Goal: Use online tool/utility: Utilize a website feature to perform a specific function

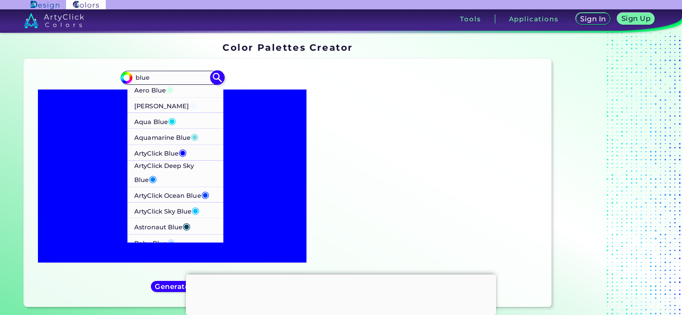
click at [154, 89] on p "Aero Blue ◉" at bounding box center [154, 89] width 40 height 16
type input "#c9ffe5"
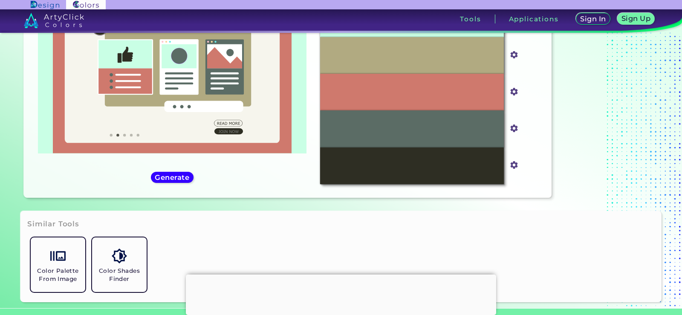
scroll to position [128, 0]
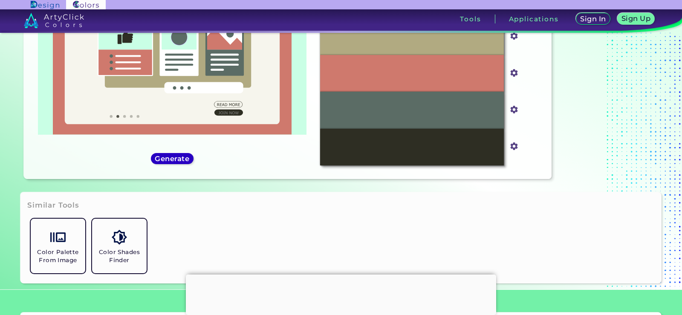
click at [156, 159] on h5 "Generate" at bounding box center [171, 158] width 31 height 6
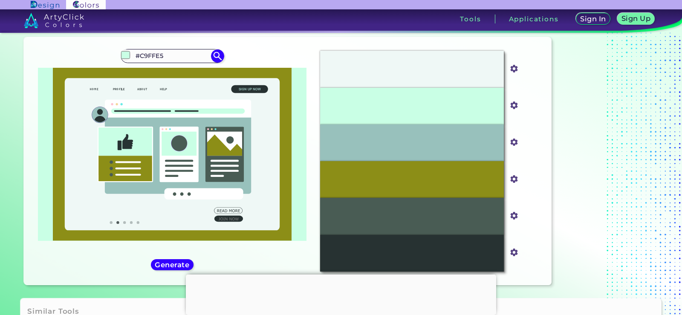
scroll to position [0, 0]
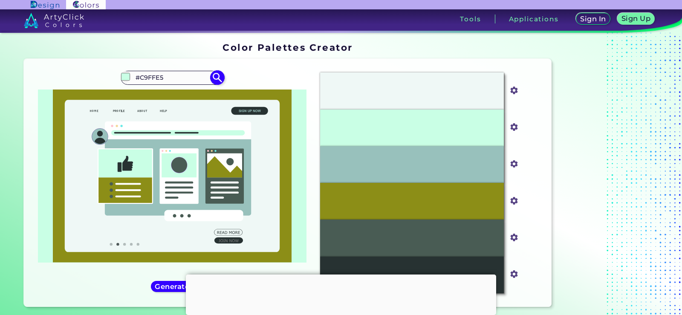
click at [173, 78] on input "#C9FFE5" at bounding box center [171, 78] width 79 height 12
type input "#"
paste input "0000C2"
type input "0000C2"
click at [219, 76] on img at bounding box center [217, 77] width 15 height 15
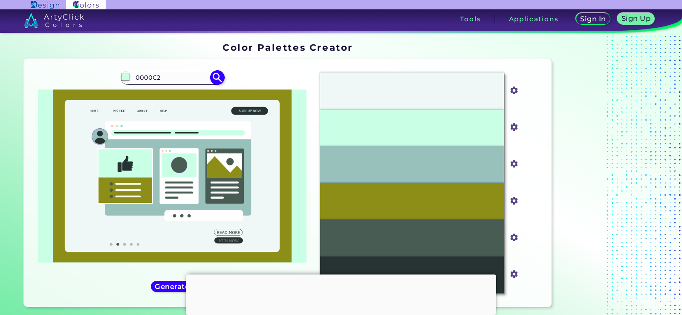
type input "#000000"
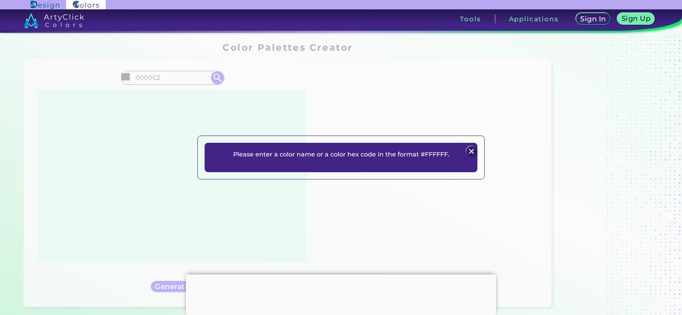
click at [469, 150] on img at bounding box center [471, 151] width 10 height 10
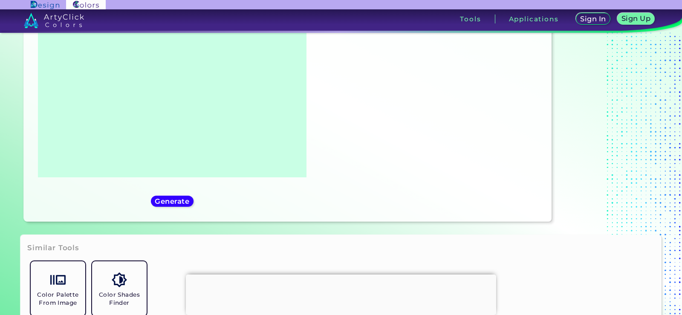
scroll to position [170, 0]
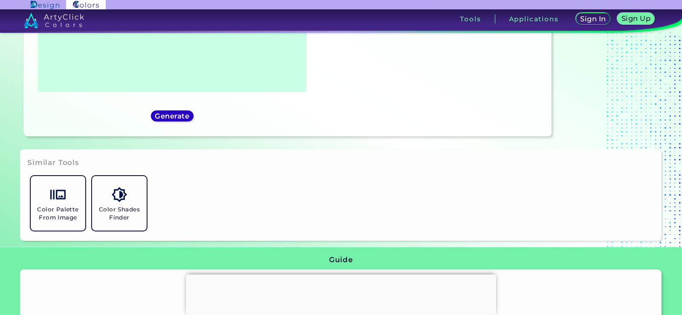
click at [175, 112] on h5 "Generate" at bounding box center [171, 115] width 31 height 6
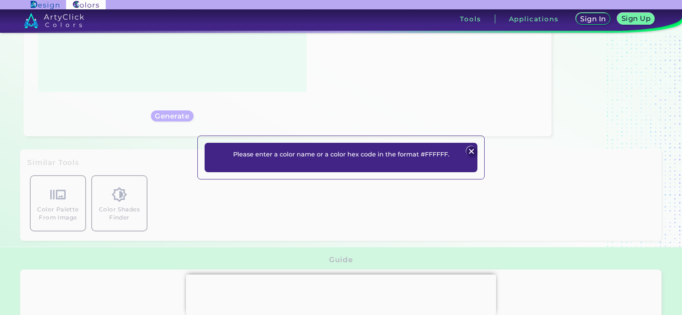
click at [472, 152] on img at bounding box center [471, 151] width 10 height 10
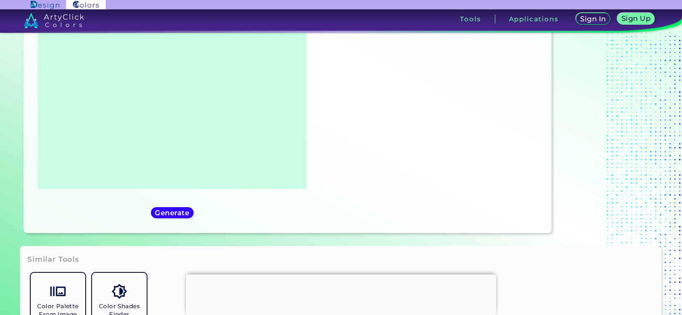
scroll to position [0, 0]
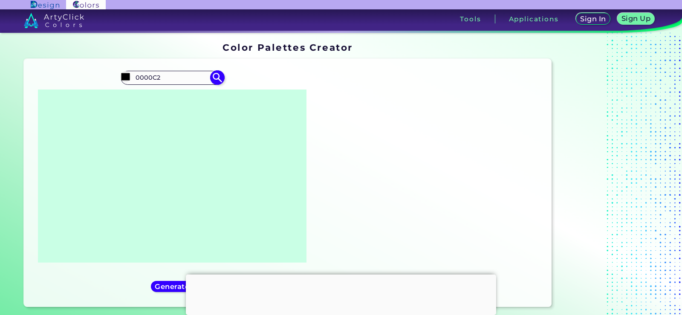
click at [175, 75] on input "0000C2" at bounding box center [171, 78] width 79 height 12
type input "0"
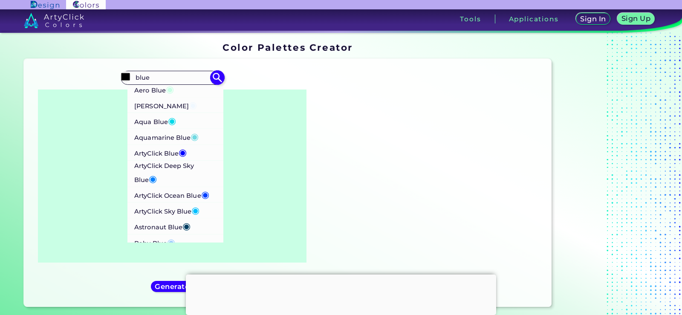
type input "blue"
click at [175, 192] on p "ArtyClick Ocean Blue ◉" at bounding box center [171, 194] width 75 height 16
type input "#003fff"
type input "#003FFF"
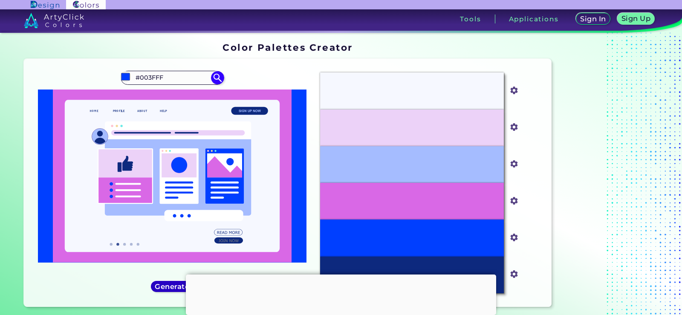
click at [173, 285] on h5 "Generate" at bounding box center [171, 286] width 31 height 6
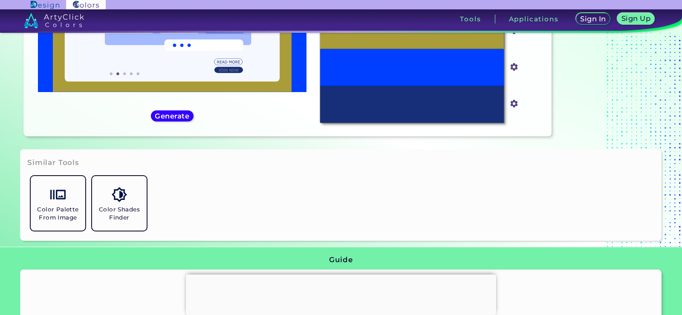
scroll to position [226, 0]
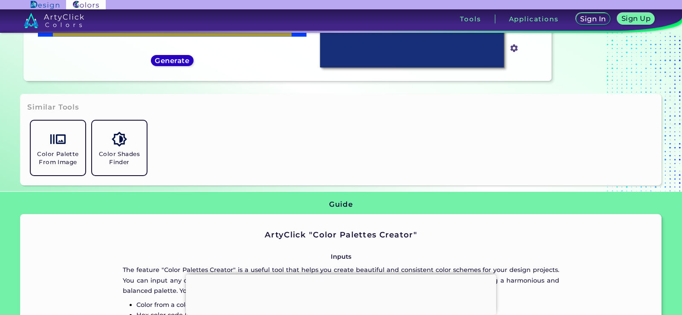
click at [167, 63] on h5 "Generate" at bounding box center [171, 60] width 31 height 6
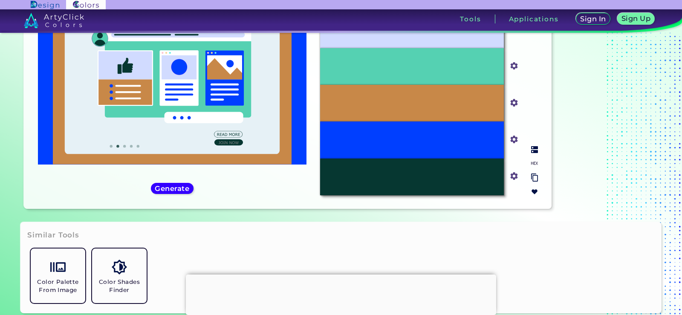
scroll to position [0, 0]
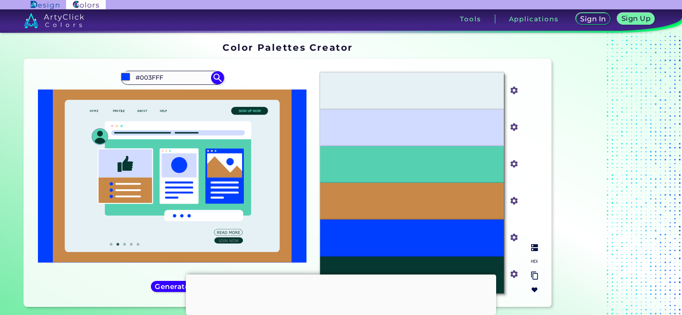
click at [473, 88] on div "#E6F1F6" at bounding box center [412, 90] width 184 height 37
click at [515, 88] on input "#e6f1f6" at bounding box center [512, 89] width 11 height 11
click at [531, 69] on div "#E6F1F6 #e6f1f6 #D1DBFF #d1dbff #55D1B2 #55d1b2 #C88848 #c88848 #003FFF #003fff…" at bounding box center [428, 183] width 231 height 234
click at [478, 93] on div "#E6F1F6" at bounding box center [412, 90] width 184 height 37
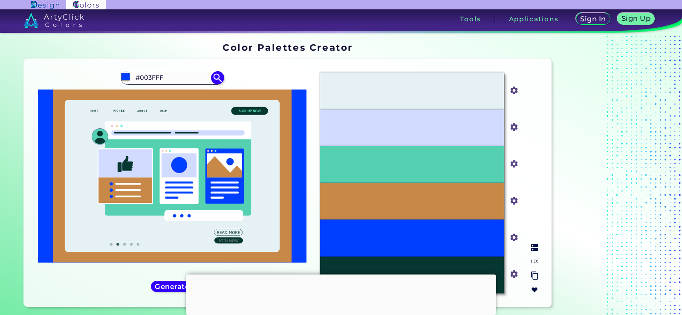
click at [446, 115] on div "#D1DBFF" at bounding box center [412, 127] width 184 height 37
click at [444, 134] on div "#D1DBFF" at bounding box center [412, 127] width 184 height 37
click at [444, 157] on div "#55D1B2" at bounding box center [412, 164] width 184 height 37
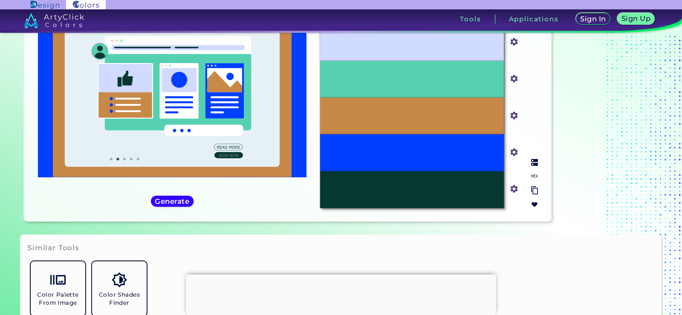
click at [535, 190] on img at bounding box center [534, 190] width 7 height 8
click at [535, 187] on img at bounding box center [534, 190] width 7 height 8
click at [535, 190] on img at bounding box center [534, 190] width 7 height 8
click at [532, 190] on img at bounding box center [534, 190] width 7 height 8
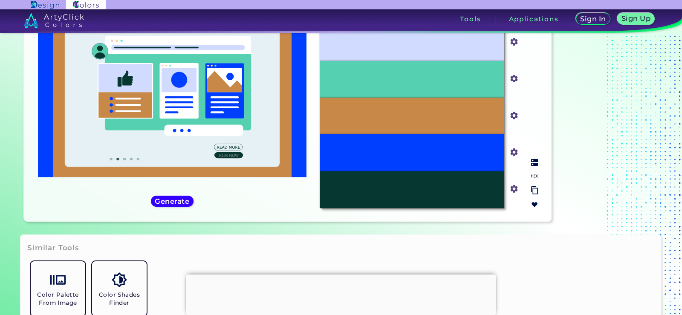
click at [514, 190] on input "#063731" at bounding box center [512, 188] width 11 height 11
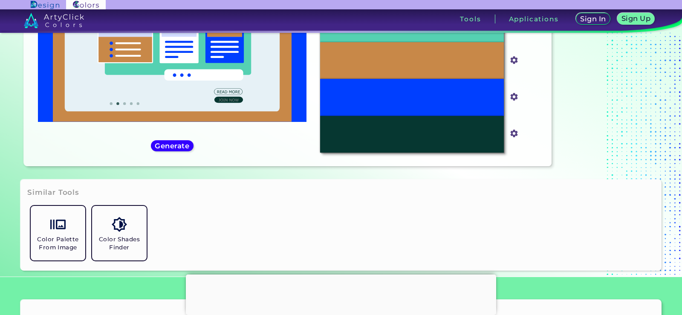
click at [481, 248] on div "Color Palette From Image Color Shades Finder" at bounding box center [340, 232] width 627 height 61
click at [534, 135] on img at bounding box center [534, 135] width 7 height 8
click at [533, 138] on img at bounding box center [534, 135] width 7 height 8
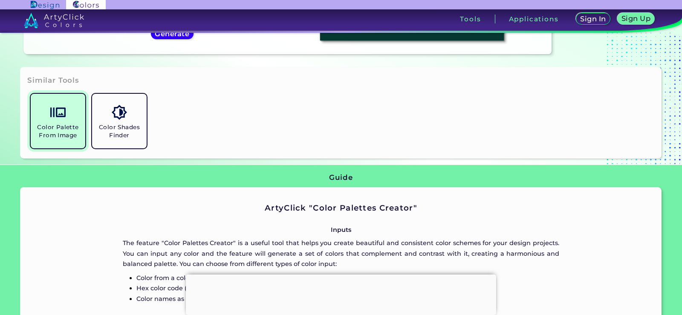
scroll to position [256, 0]
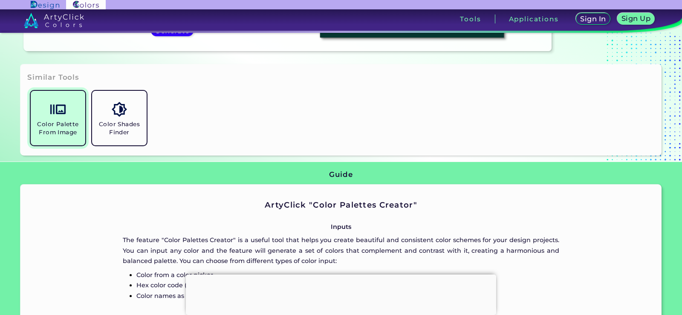
click at [58, 130] on h5 "Color Palette From Image" at bounding box center [58, 128] width 48 height 16
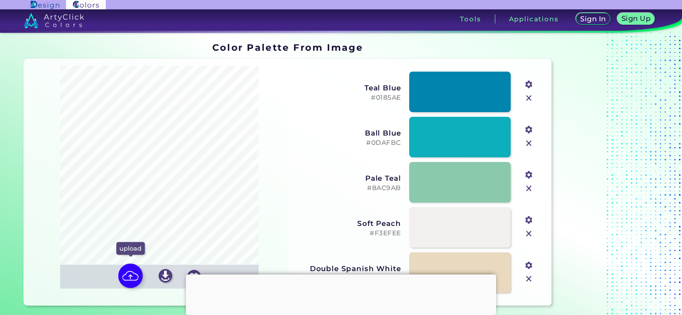
click at [130, 274] on img at bounding box center [130, 275] width 25 height 25
click at [0, 0] on input "file" at bounding box center [0, 0] width 0 height 0
click at [133, 274] on img at bounding box center [130, 275] width 25 height 25
click at [0, 0] on input "file" at bounding box center [0, 0] width 0 height 0
type input "#322b95"
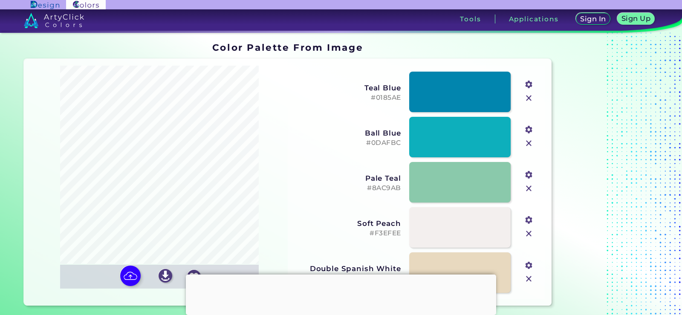
type input "#2a54ba"
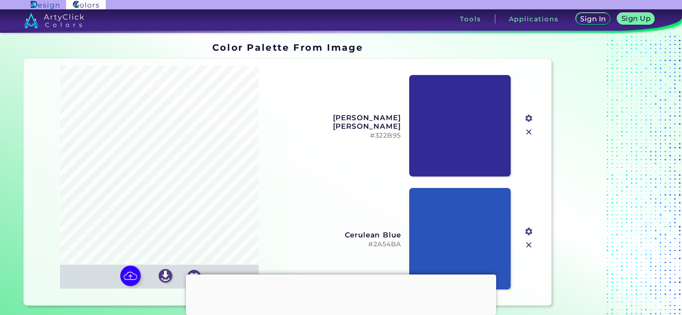
click at [398, 132] on h5 "#322B95" at bounding box center [347, 136] width 107 height 8
click at [469, 206] on link at bounding box center [460, 238] width 102 height 103
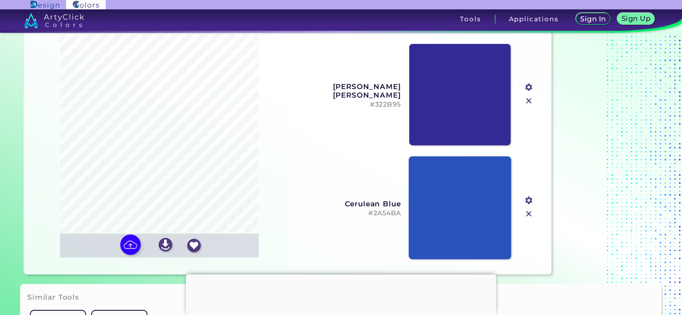
scroll to position [43, 0]
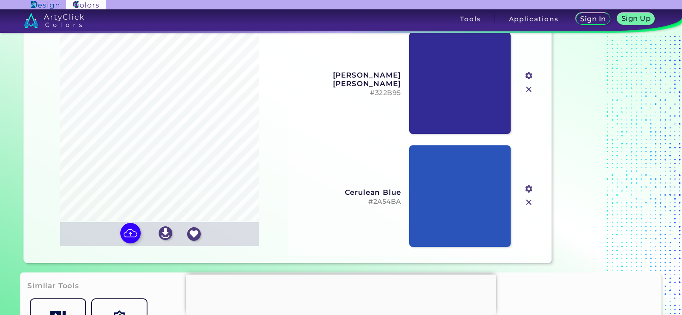
click at [379, 197] on div "Cerulean Blue #2A54BA" at bounding box center [347, 195] width 107 height 19
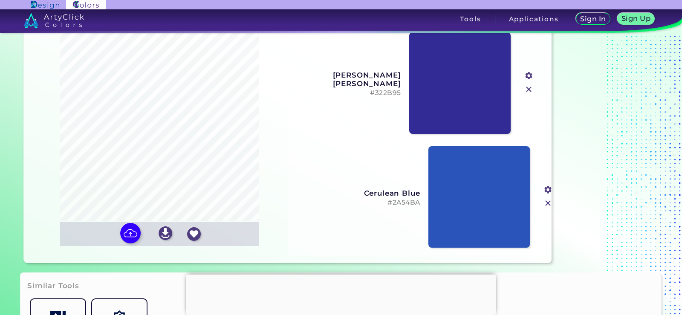
drag, startPoint x: 400, startPoint y: 199, endPoint x: 421, endPoint y: 200, distance: 20.5
click at [420, 200] on h5 "#2A54BA" at bounding box center [366, 203] width 107 height 8
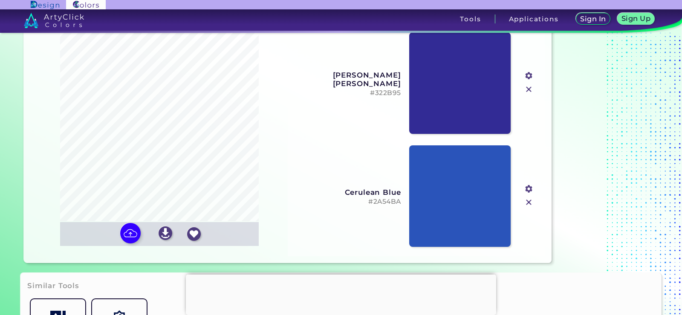
click at [527, 190] on input "#2a54ba" at bounding box center [527, 187] width 11 height 11
click at [392, 229] on div "Cerulean Blue #2A54BA #2a54ba" at bounding box center [416, 196] width 250 height 113
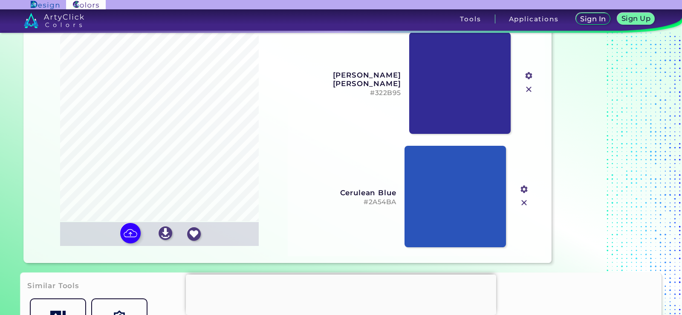
drag, startPoint x: 371, startPoint y: 200, endPoint x: 366, endPoint y: 200, distance: 4.7
click at [366, 200] on h5 "#2A54BA" at bounding box center [342, 202] width 107 height 8
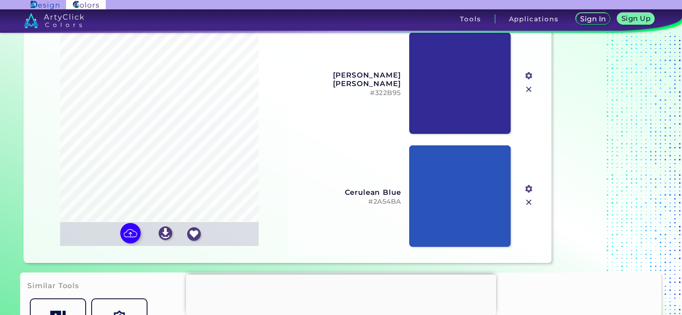
click at [381, 199] on h5 "#2A54BA" at bounding box center [347, 202] width 107 height 8
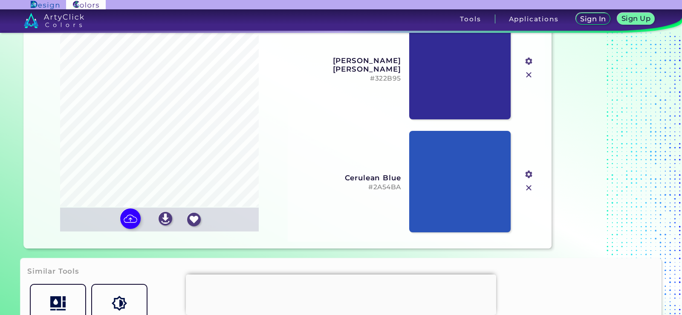
scroll to position [170, 0]
